Goal: Transaction & Acquisition: Purchase product/service

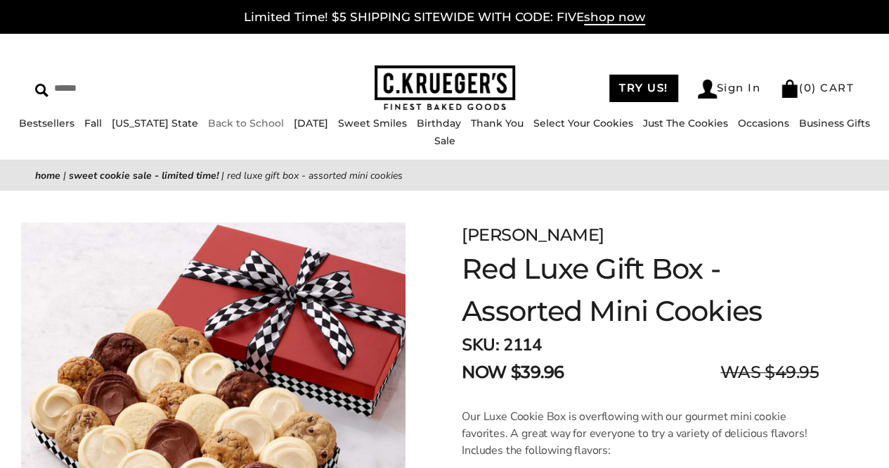
click at [228, 129] on link "Back to School" at bounding box center [246, 123] width 76 height 13
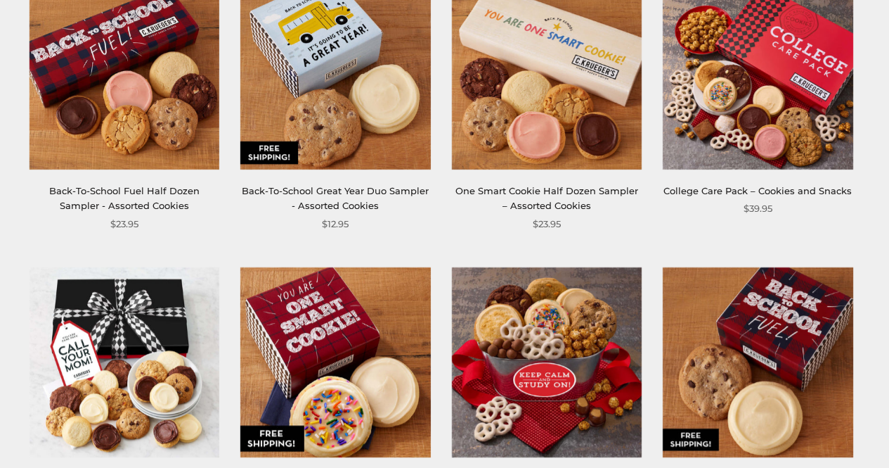
scroll to position [422, 0]
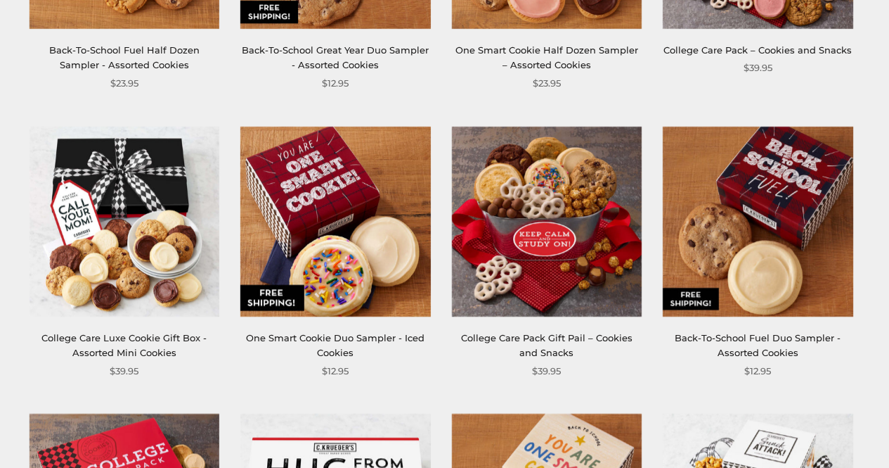
click at [751, 347] on div "Back-To-School Fuel Duo Sampler - Assorted Cookies" at bounding box center [758, 345] width 190 height 30
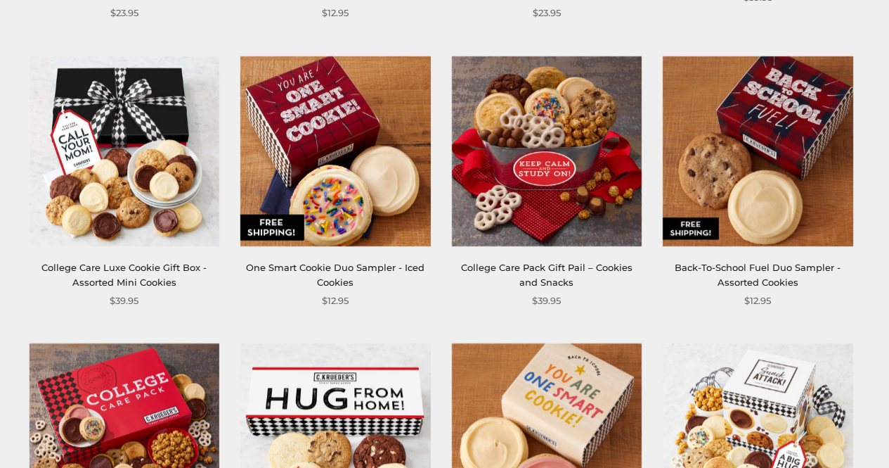
click at [719, 217] on img at bounding box center [758, 151] width 190 height 190
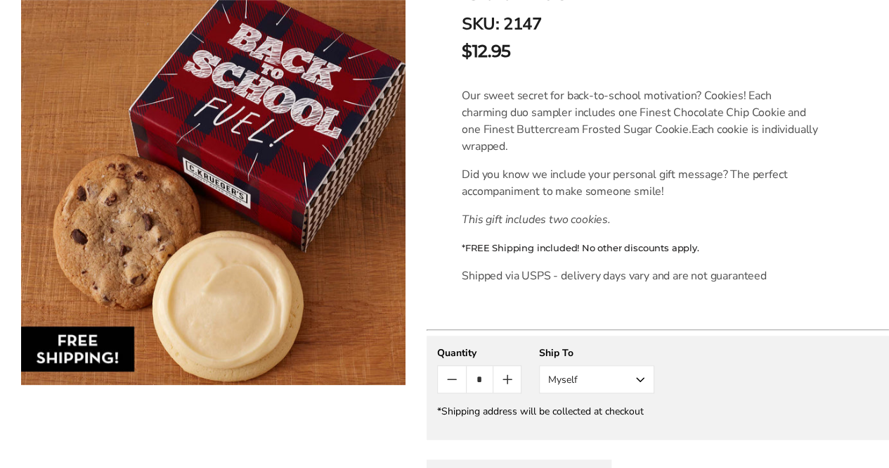
scroll to position [281, 0]
